Goal: Obtain resource: Download file/media

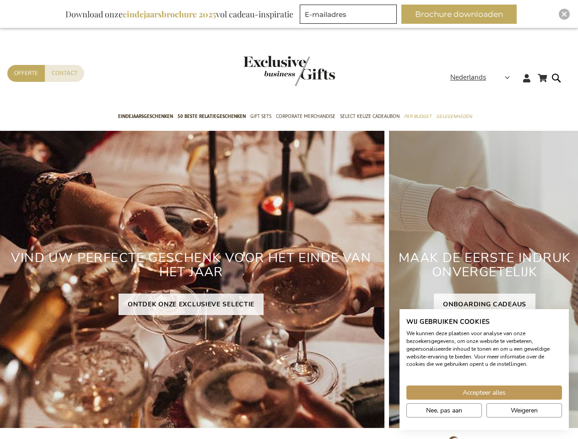
click at [289, 220] on div "VIND UW PERFECTE GESCHENK VOOR HET EINDE VAN HET JAAR ONTDEK ONZE EXCLUSIEVE SE…" at bounding box center [191, 279] width 387 height 297
click at [483, 77] on span "Nederlands" at bounding box center [468, 77] width 36 height 11
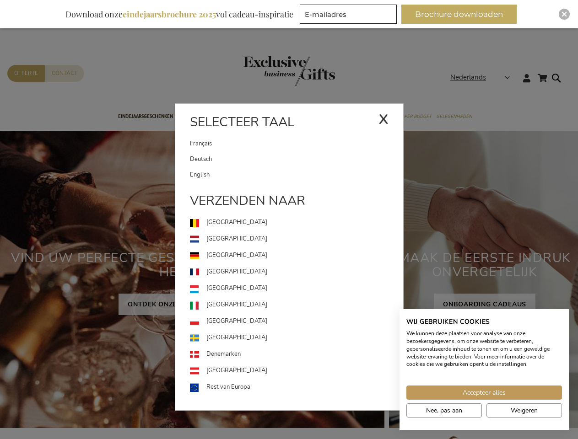
click at [462, 14] on button "Brochure downloaden" at bounding box center [458, 14] width 115 height 19
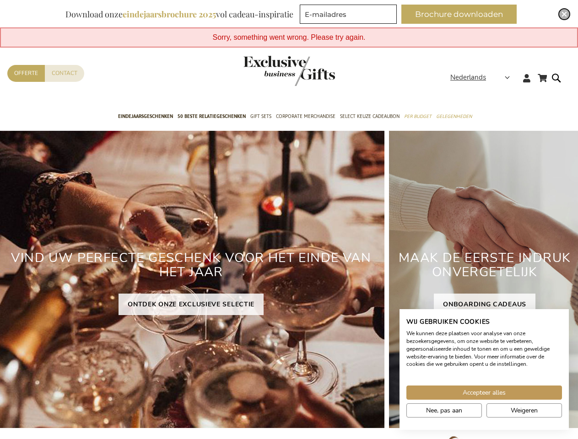
click at [564, 14] on img "Close" at bounding box center [563, 13] width 5 height 5
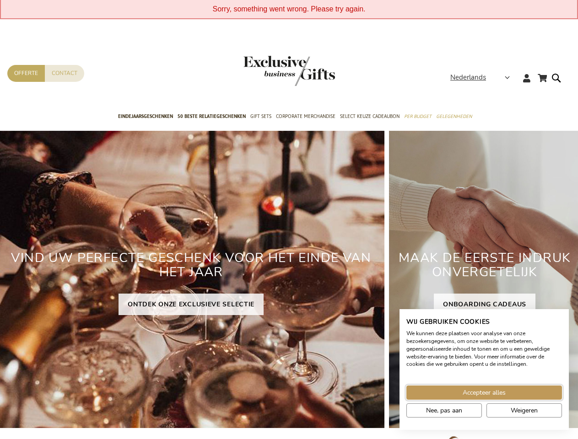
click at [484, 392] on span "Accepteer alles" at bounding box center [483, 393] width 43 height 10
